Goal: Task Accomplishment & Management: Manage account settings

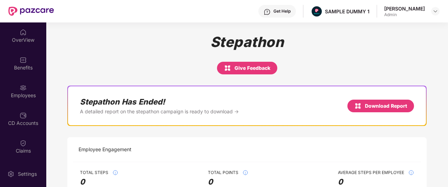
scroll to position [3, 0]
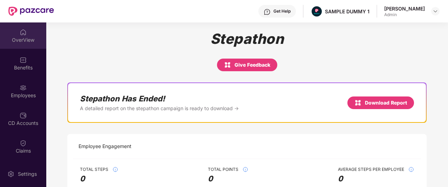
click at [22, 38] on div "OverView" at bounding box center [23, 39] width 46 height 7
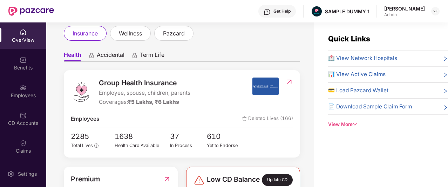
scroll to position [0, 0]
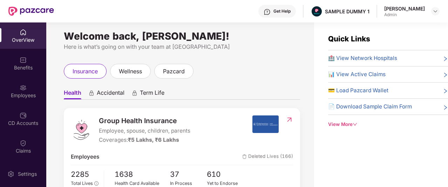
click at [243, 61] on div "Welcome back, [PERSON_NAME]! Here is what’s going on with your team at Pazcare …" at bounding box center [180, 105] width 268 height 173
click at [340, 125] on div "View More" at bounding box center [388, 124] width 120 height 7
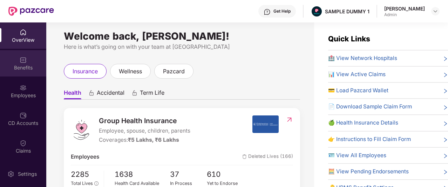
click at [23, 63] on img at bounding box center [23, 59] width 7 height 7
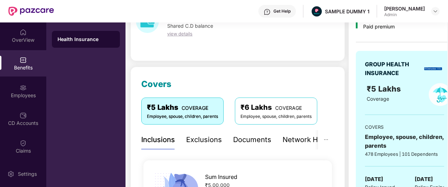
scroll to position [47, 0]
click at [208, 137] on div "Exclusions" at bounding box center [204, 140] width 36 height 11
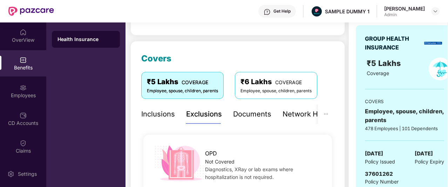
scroll to position [73, 0]
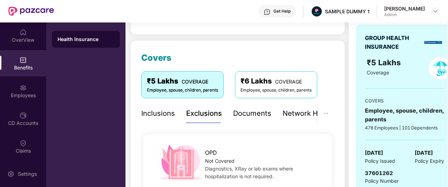
click at [242, 112] on div "Documents" at bounding box center [252, 113] width 38 height 11
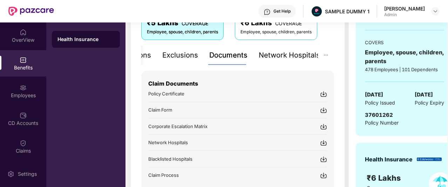
scroll to position [132, 0]
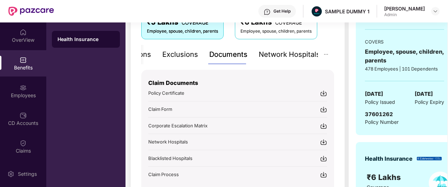
click at [286, 56] on div "Network Hospitals" at bounding box center [289, 54] width 61 height 11
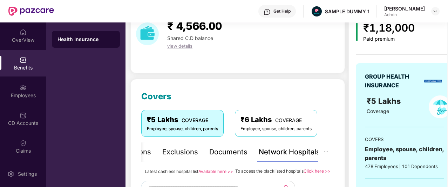
scroll to position [0, 0]
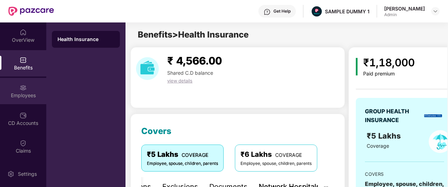
click at [11, 90] on div "Employees" at bounding box center [23, 91] width 46 height 26
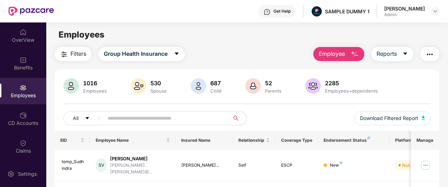
click at [351, 56] on img "button" at bounding box center [355, 54] width 8 height 8
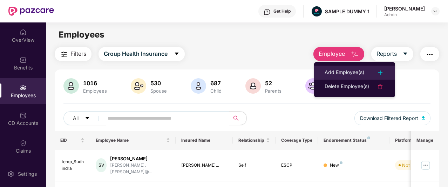
click at [336, 75] on div "Add Employee(s)" at bounding box center [345, 72] width 40 height 8
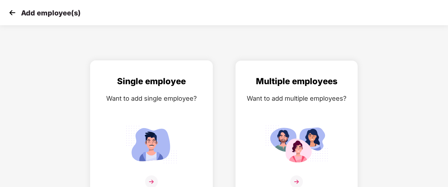
click at [158, 129] on img at bounding box center [151, 144] width 63 height 44
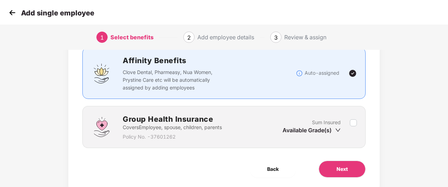
scroll to position [54, 0]
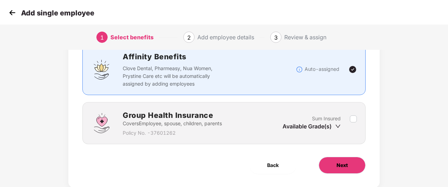
click at [326, 163] on button "Next" at bounding box center [342, 165] width 47 height 17
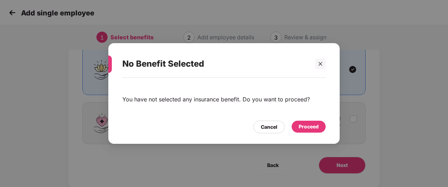
click at [305, 131] on div "Proceed" at bounding box center [309, 127] width 34 height 12
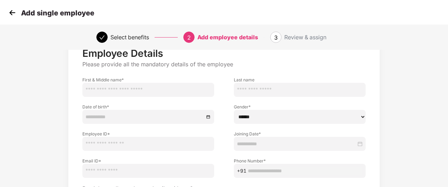
scroll to position [94, 0]
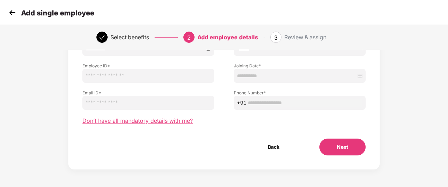
click at [156, 120] on span "Don’t have all mandatory details with me?" at bounding box center [137, 120] width 110 height 7
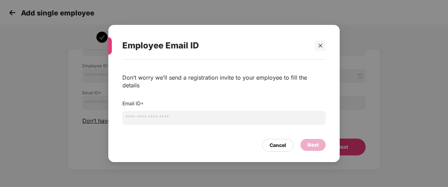
click at [156, 115] on input "email" at bounding box center [223, 118] width 203 height 14
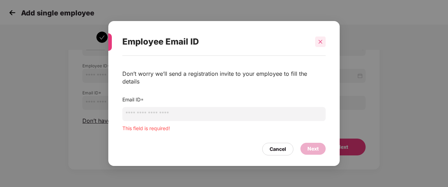
click at [320, 47] on div at bounding box center [320, 41] width 11 height 11
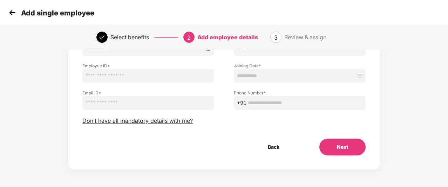
click at [9, 14] on img at bounding box center [12, 12] width 11 height 11
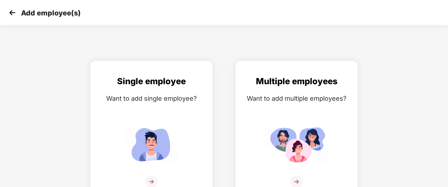
click at [9, 14] on img at bounding box center [12, 12] width 11 height 11
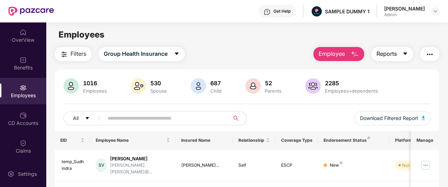
click at [401, 53] on button "Reports" at bounding box center [392, 54] width 42 height 14
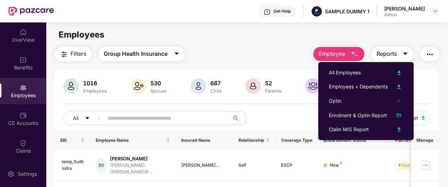
click at [405, 49] on button "Reports" at bounding box center [392, 54] width 42 height 14
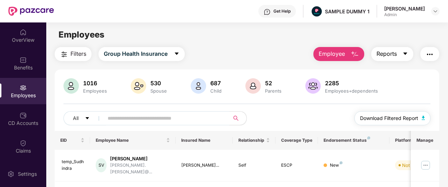
scroll to position [29, 0]
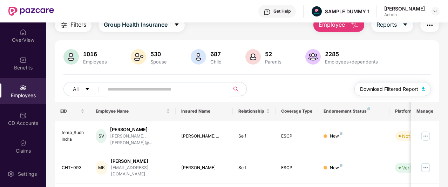
click at [411, 88] on span "Download Filtered Report" at bounding box center [389, 89] width 58 height 8
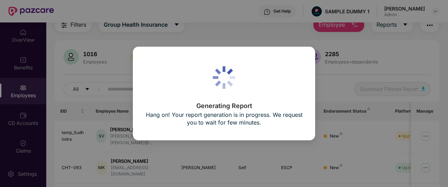
click at [326, 66] on div "Generating Report Hang on! Your report generation is in progress. We request yo…" at bounding box center [224, 93] width 448 height 187
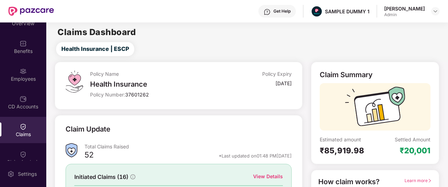
click at [290, 15] on div "Get Help" at bounding box center [277, 11] width 38 height 13
click at [223, 28] on div "Claims Dashboard" at bounding box center [246, 32] width 401 height 8
click at [287, 16] on div "Get Help" at bounding box center [277, 11] width 38 height 13
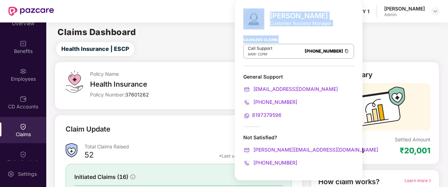
drag, startPoint x: 268, startPoint y: 14, endPoint x: 313, endPoint y: 31, distance: 47.9
click at [313, 31] on div "[PERSON_NAME] Customer Success Manager Cashless Claims: Call Support 8AM - 11PM…" at bounding box center [299, 90] width 128 height 180
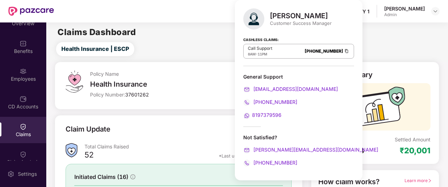
click at [313, 31] on div "Cashless Claims: Call Support 8AM - 11PM [PHONE_NUMBER]" at bounding box center [298, 48] width 111 height 35
drag, startPoint x: 276, startPoint y: 137, endPoint x: 248, endPoint y: 137, distance: 28.4
click at [248, 137] on div "Not Satisfied?" at bounding box center [298, 137] width 111 height 7
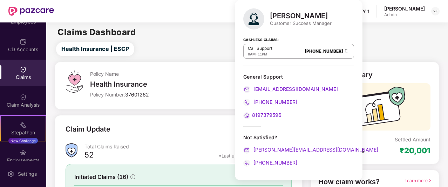
scroll to position [74, 0]
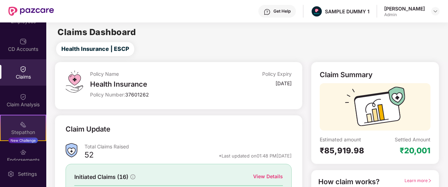
click at [14, 122] on div "Stepathon New Challenge" at bounding box center [23, 128] width 46 height 26
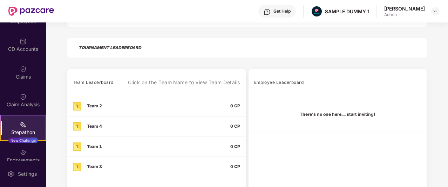
scroll to position [138, 0]
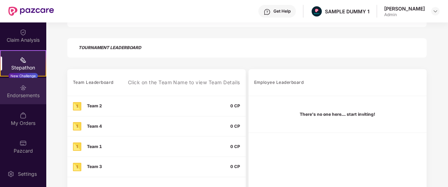
click at [25, 90] on div "Endorsements" at bounding box center [23, 91] width 46 height 26
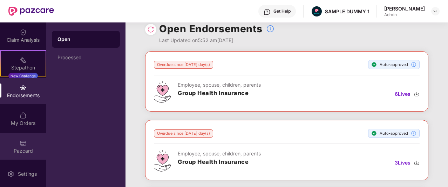
scroll to position [31, 0]
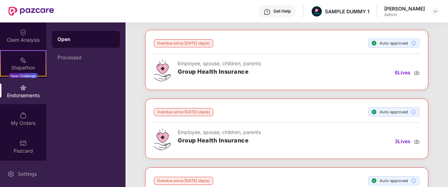
click at [9, 170] on div at bounding box center [10, 173] width 7 height 7
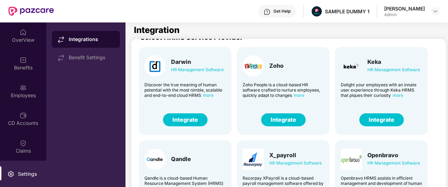
scroll to position [0, 2]
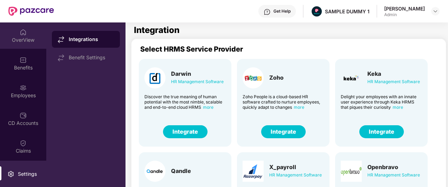
click at [25, 43] on div "OverView" at bounding box center [23, 35] width 46 height 26
